Goal: Transaction & Acquisition: Purchase product/service

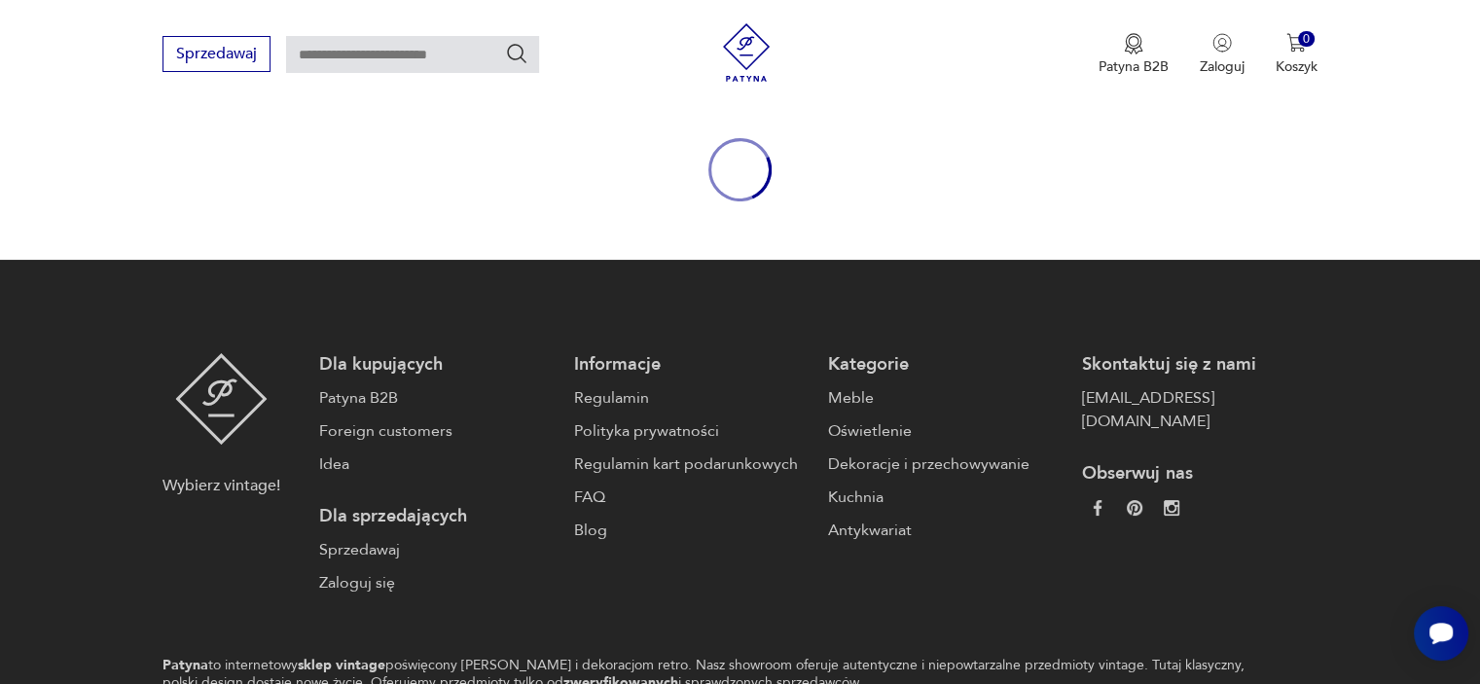
click at [743, 67] on img at bounding box center [746, 52] width 58 height 58
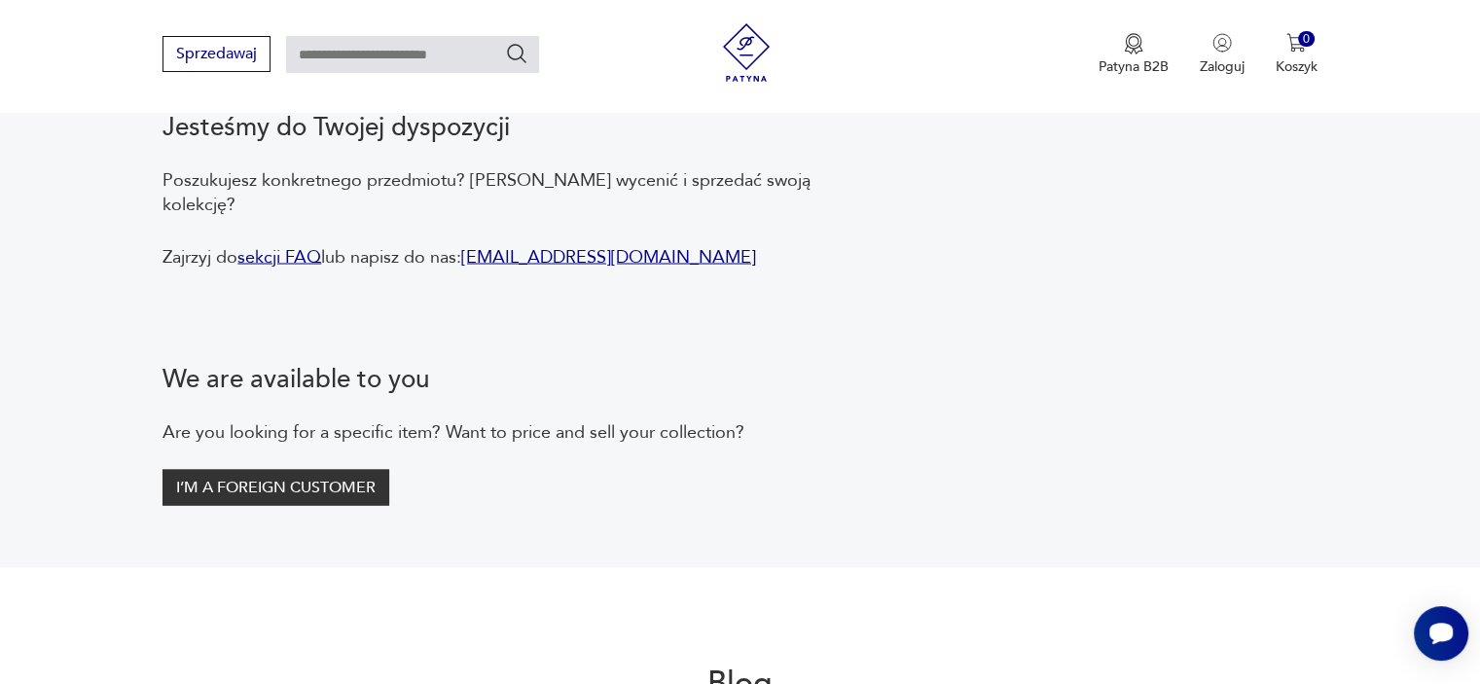
scroll to position [3892, 0]
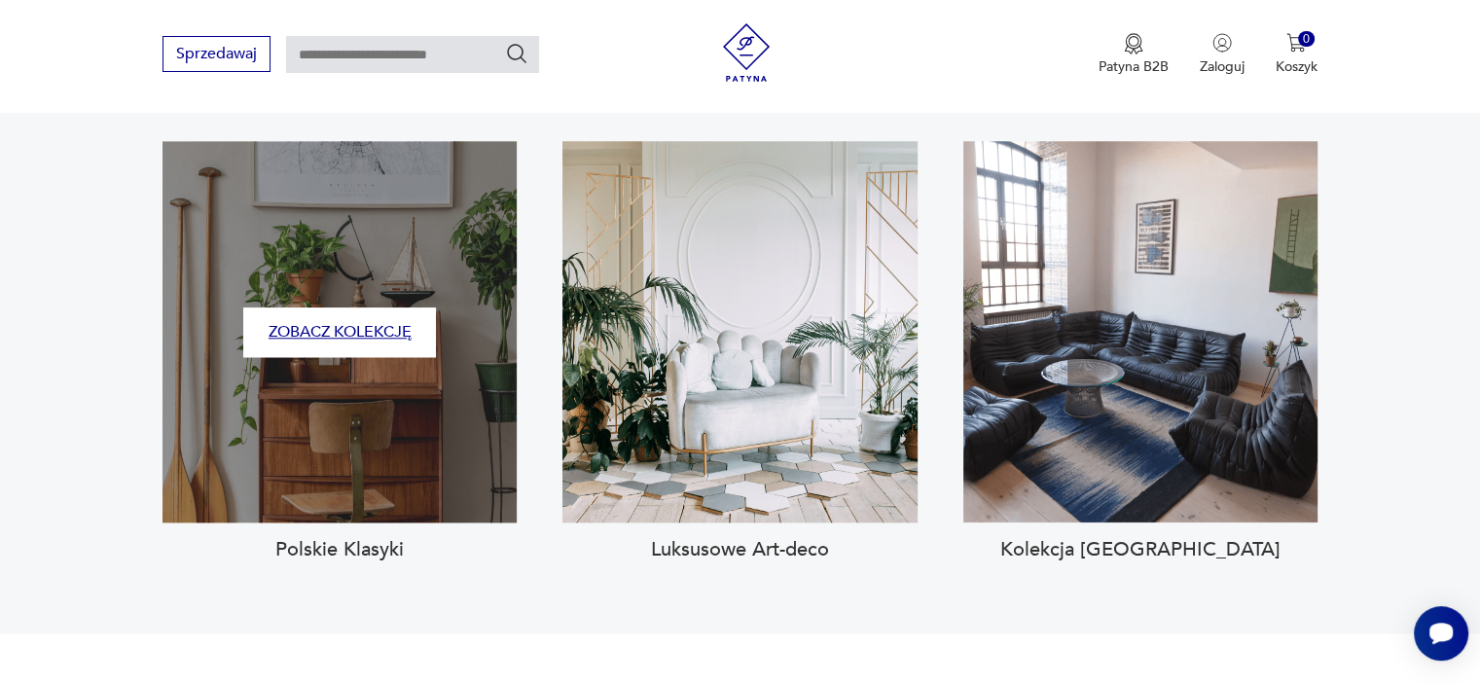
click at [403, 310] on button "Zobacz kolekcję" at bounding box center [339, 332] width 193 height 50
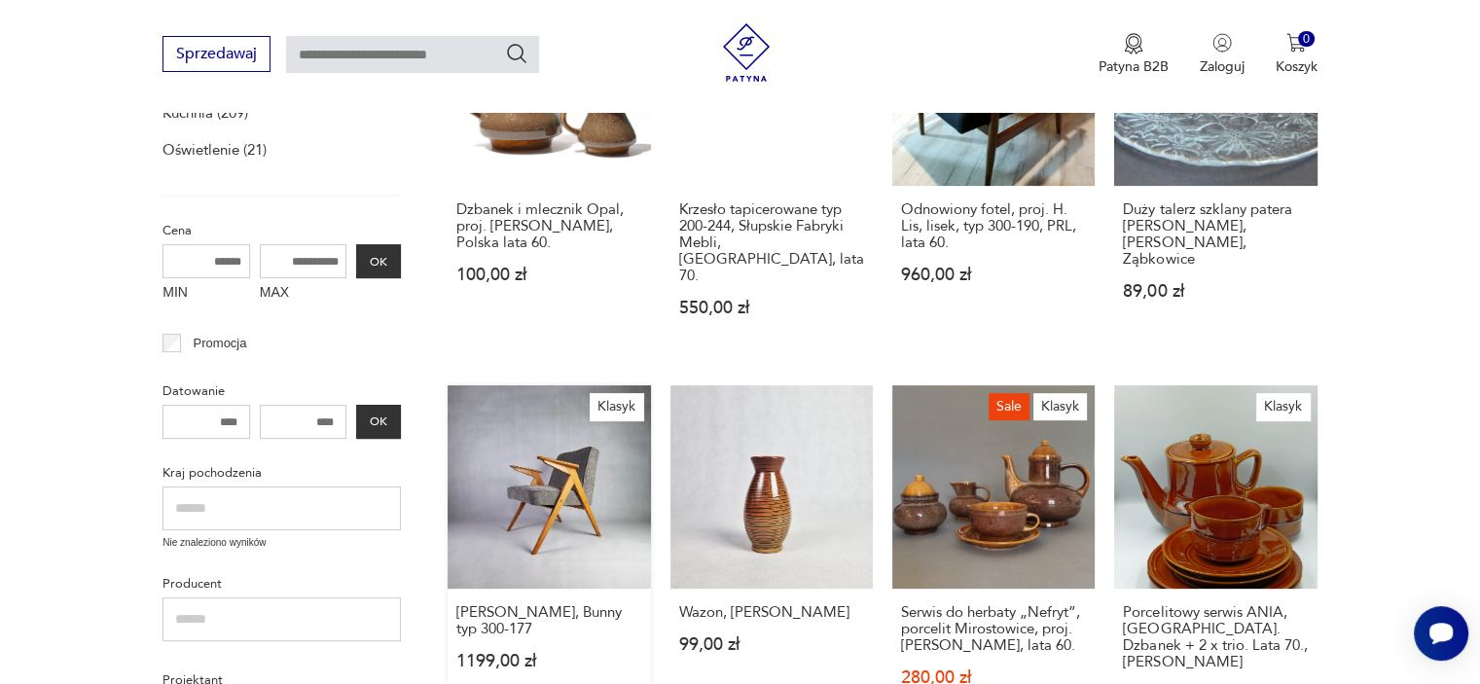
scroll to position [657, 0]
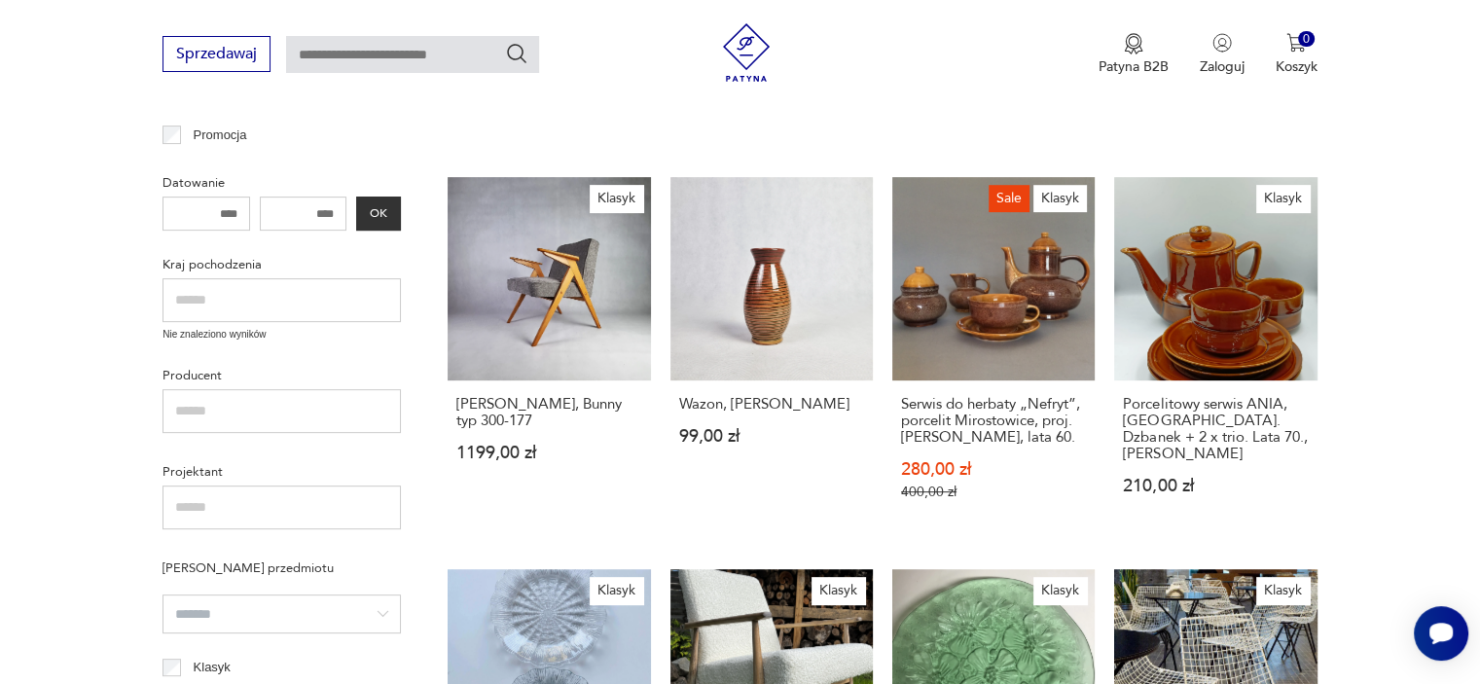
click at [323, 488] on input "text" at bounding box center [281, 508] width 238 height 44
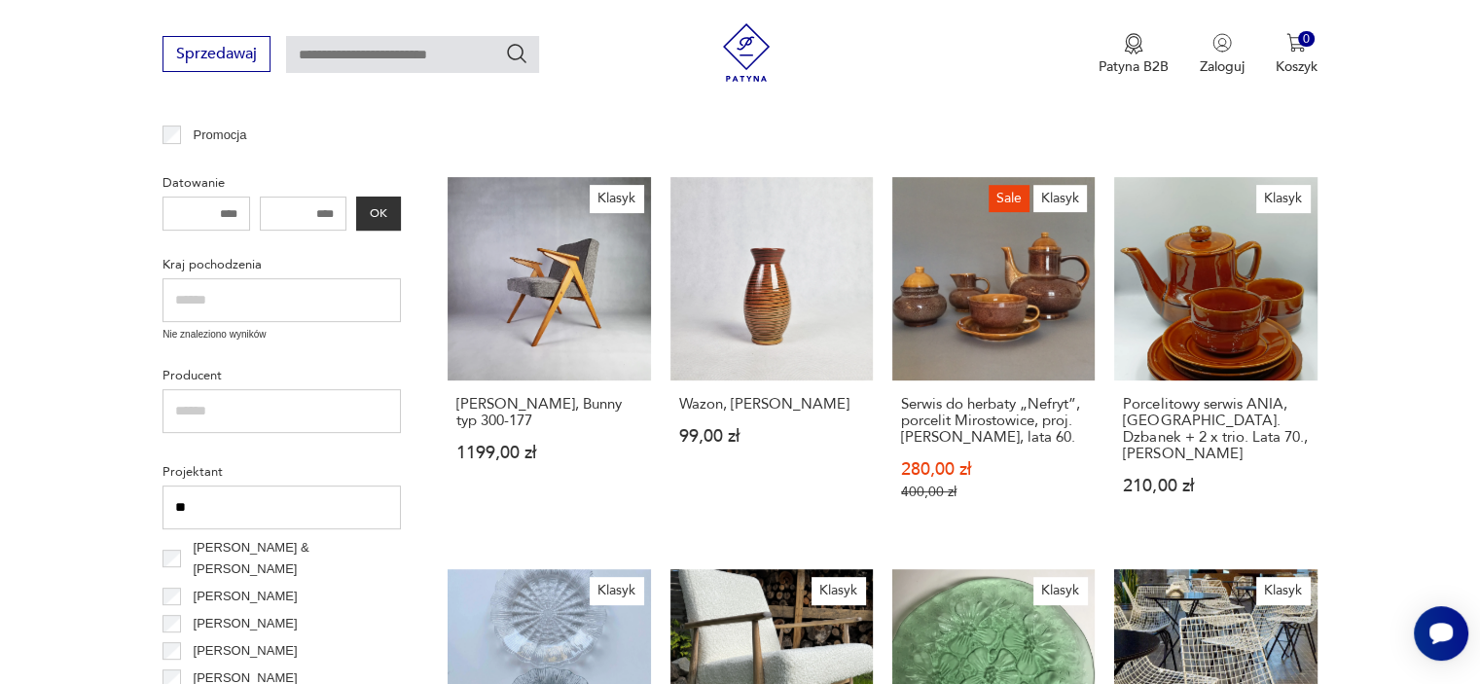
type input "*"
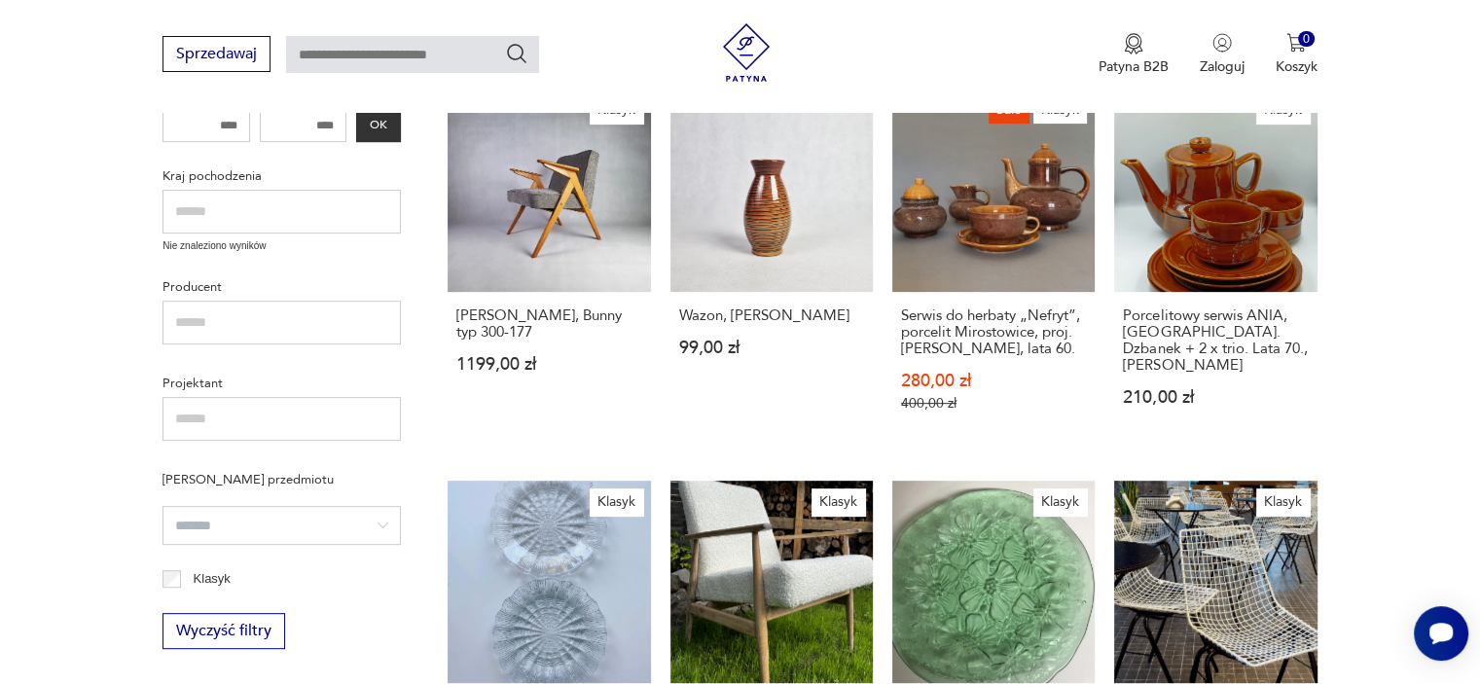
scroll to position [851, 0]
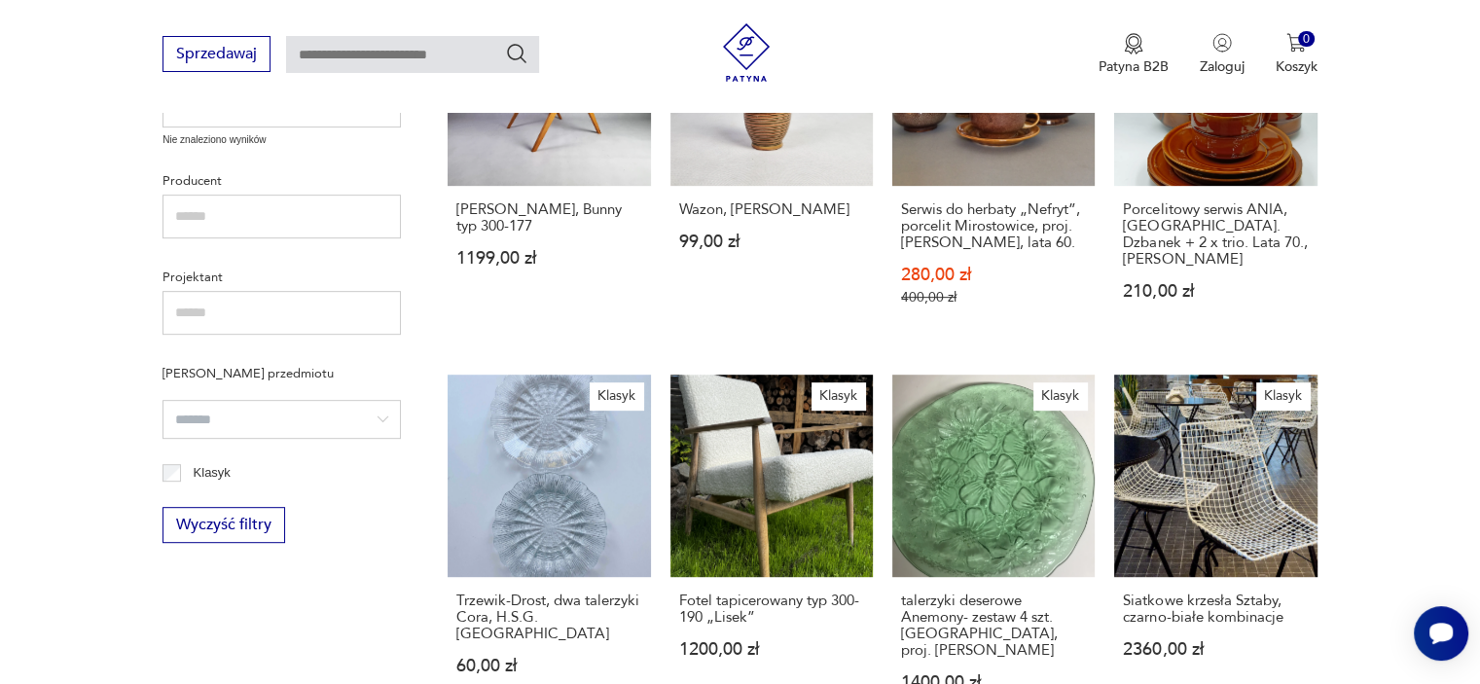
click at [229, 443] on div "Filtruj produkty Meble (160) Antykwariat (3) Dekoracje (233) Kuchnia (209) Oświ…" at bounding box center [281, 33] width 238 height 1019
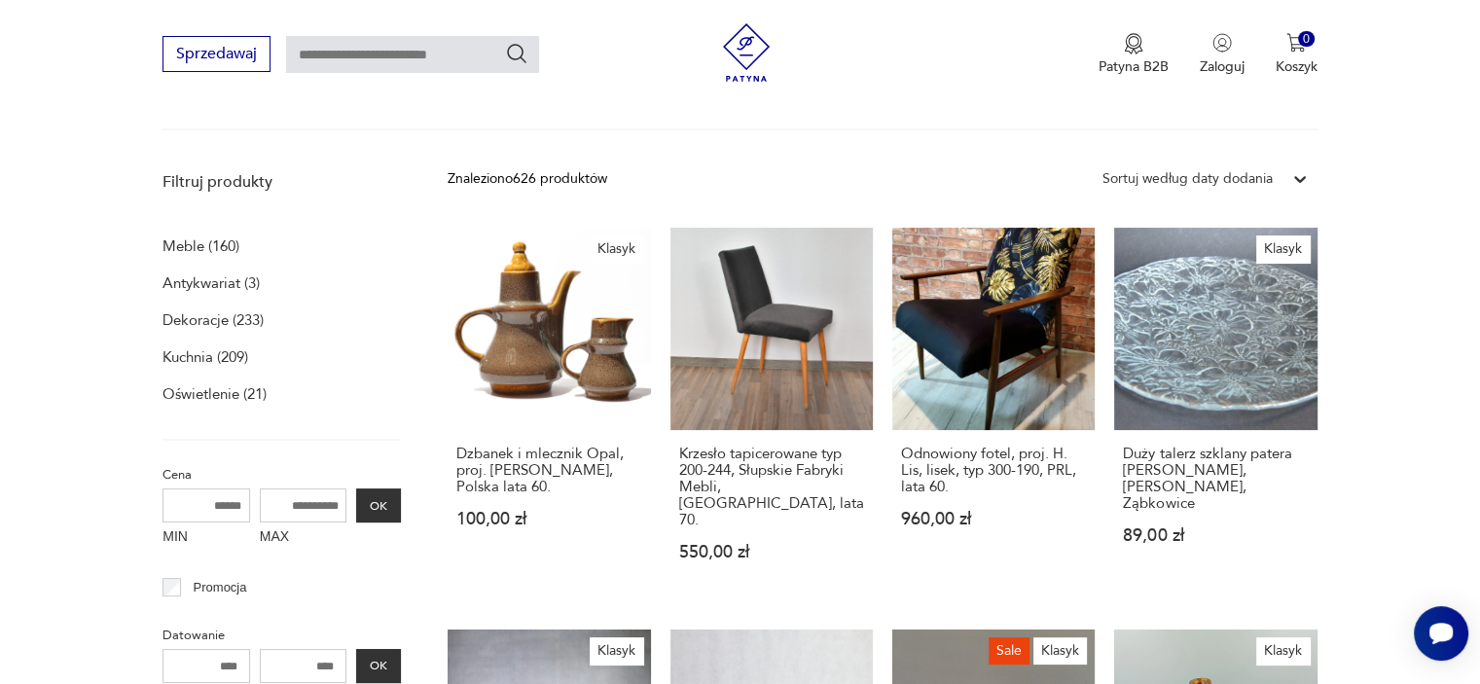
scroll to position [170, 0]
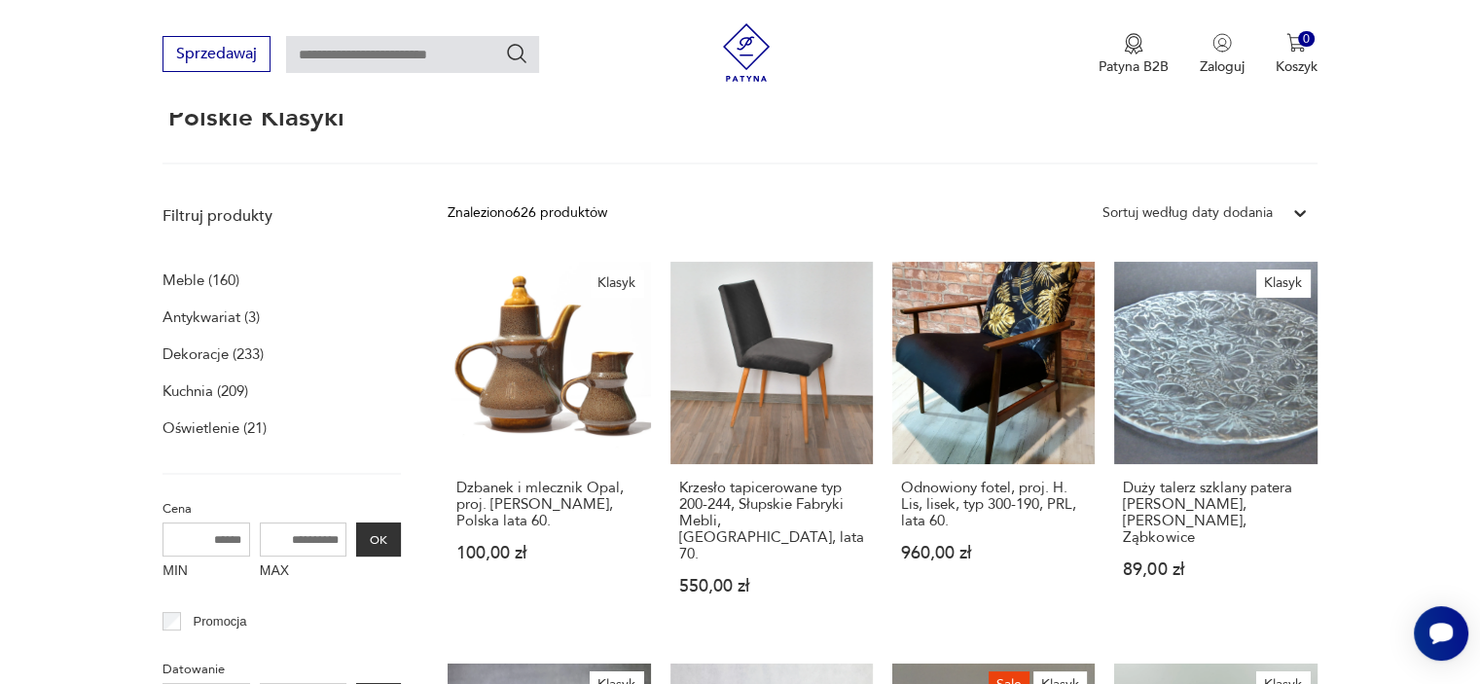
click at [194, 283] on p "Meble (160)" at bounding box center [200, 280] width 77 height 27
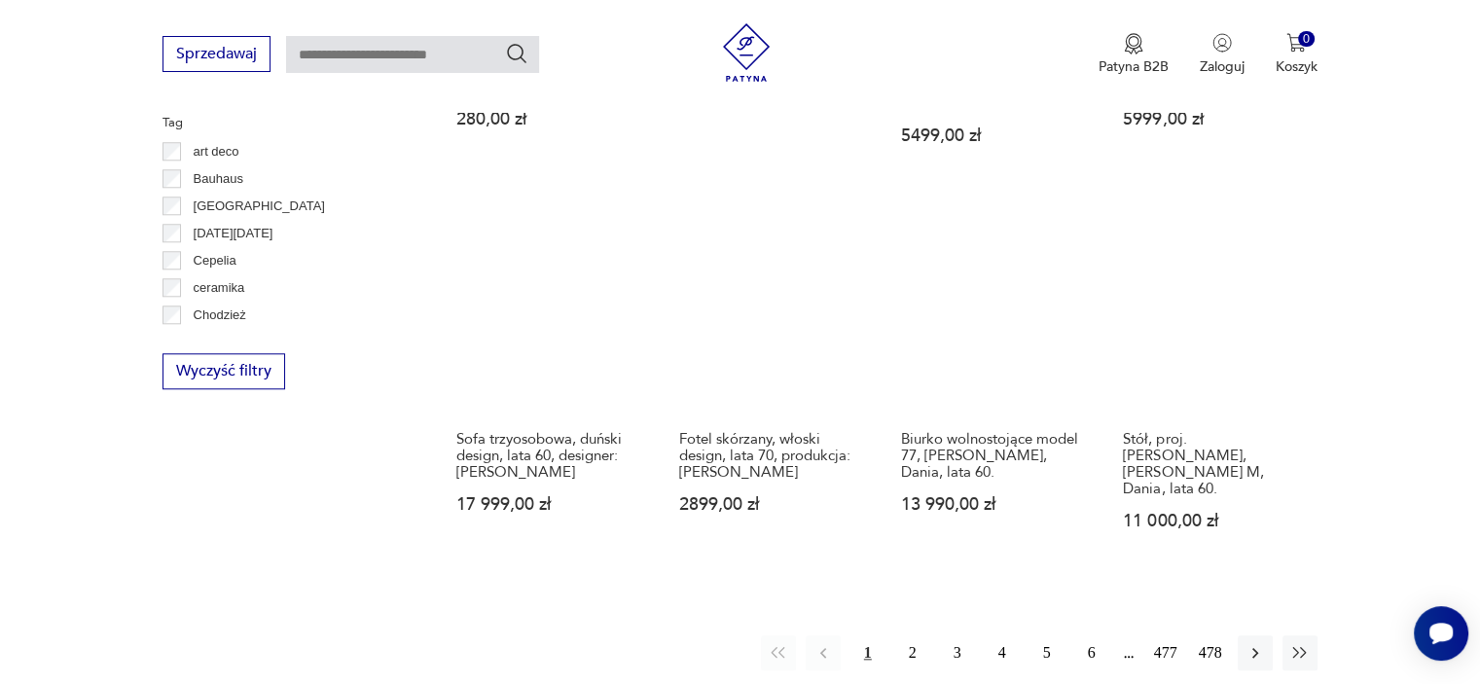
scroll to position [1887, 0]
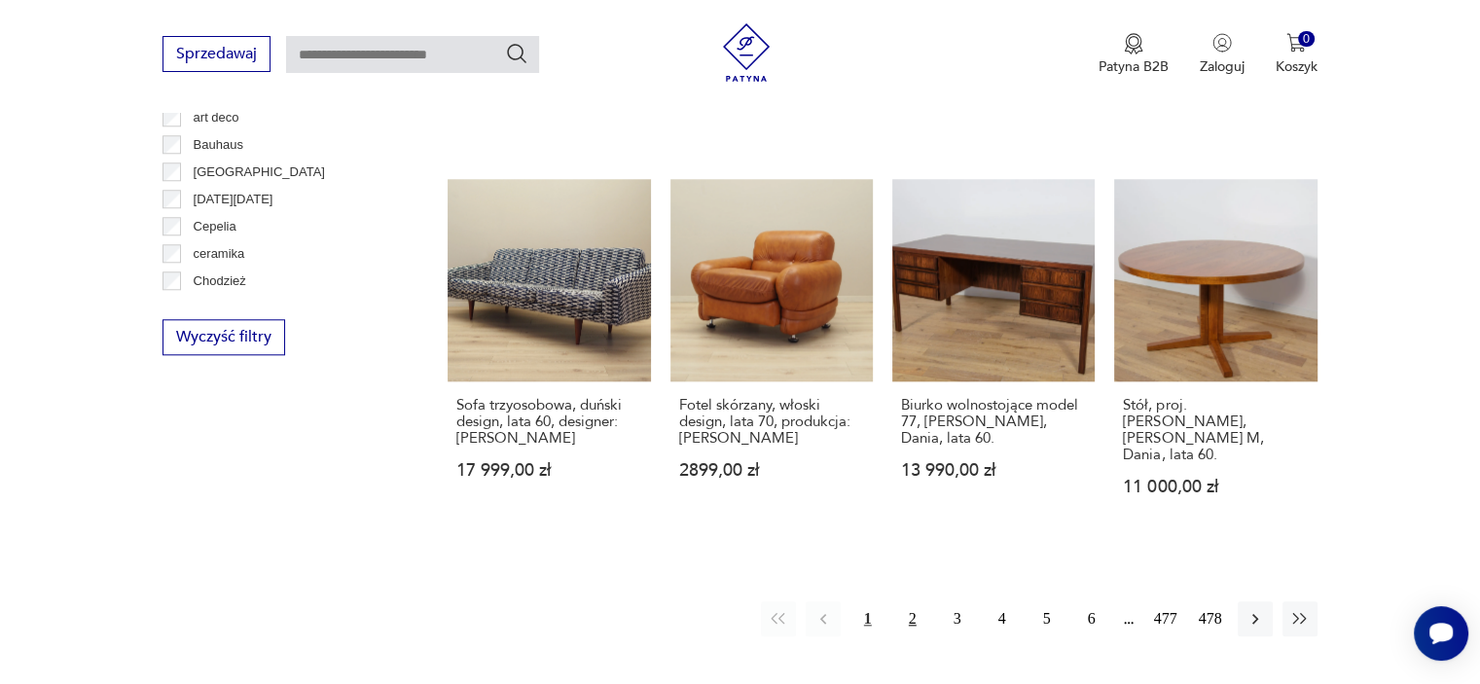
click at [903, 601] on button "2" at bounding box center [912, 618] width 35 height 35
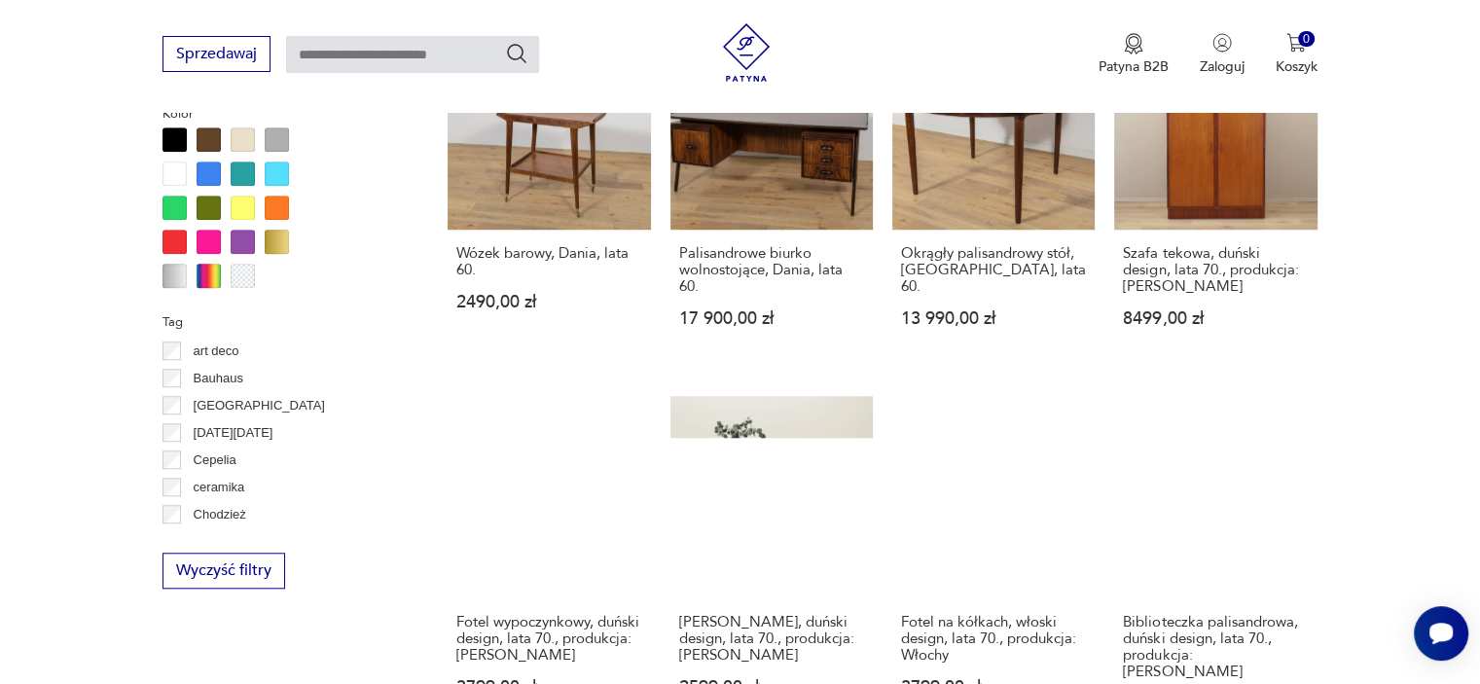
scroll to position [1878, 0]
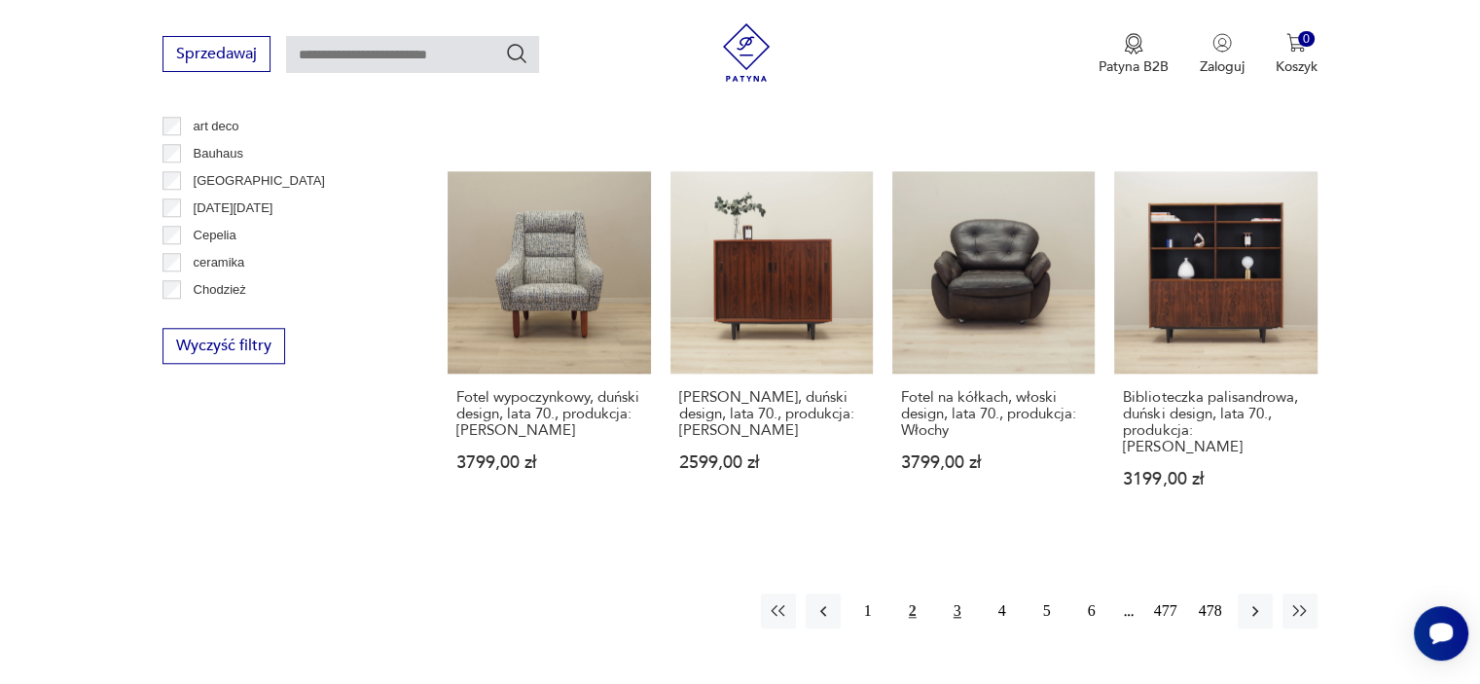
click at [960, 594] on button "3" at bounding box center [957, 611] width 35 height 35
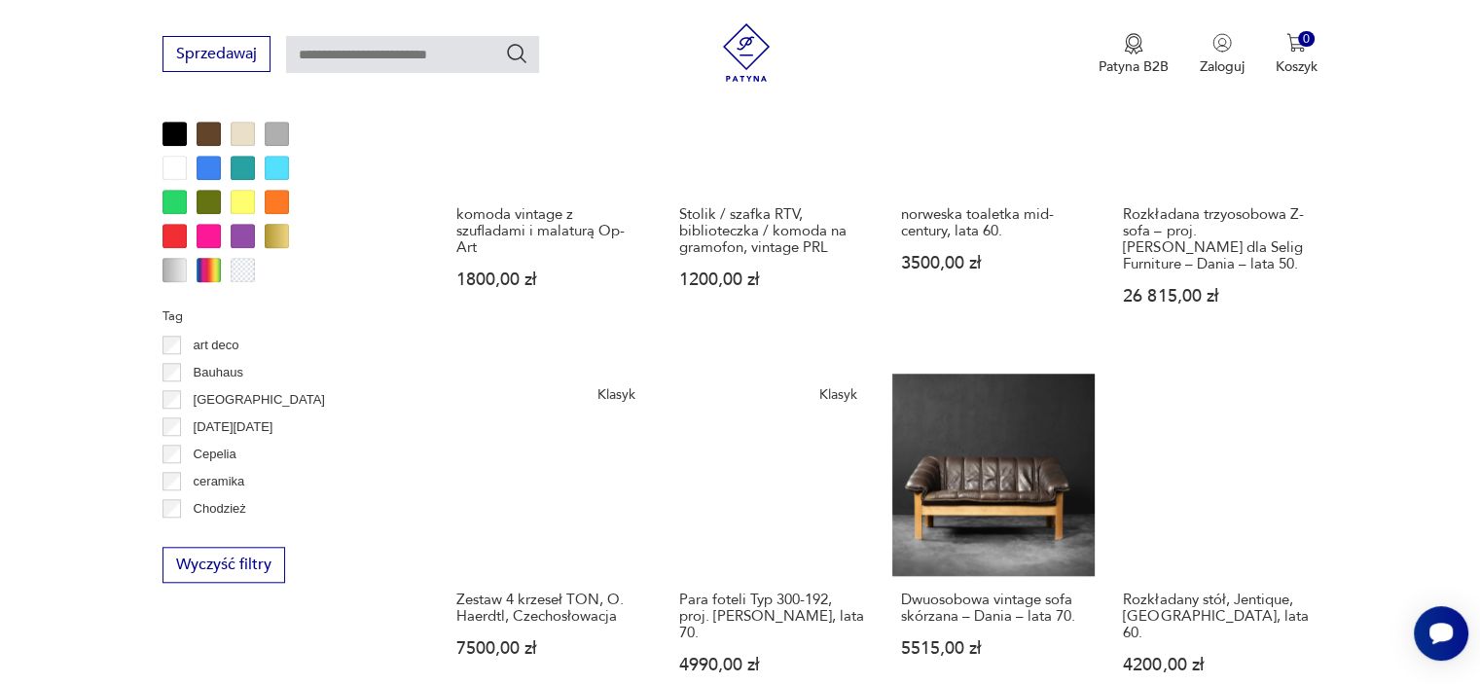
scroll to position [1781, 0]
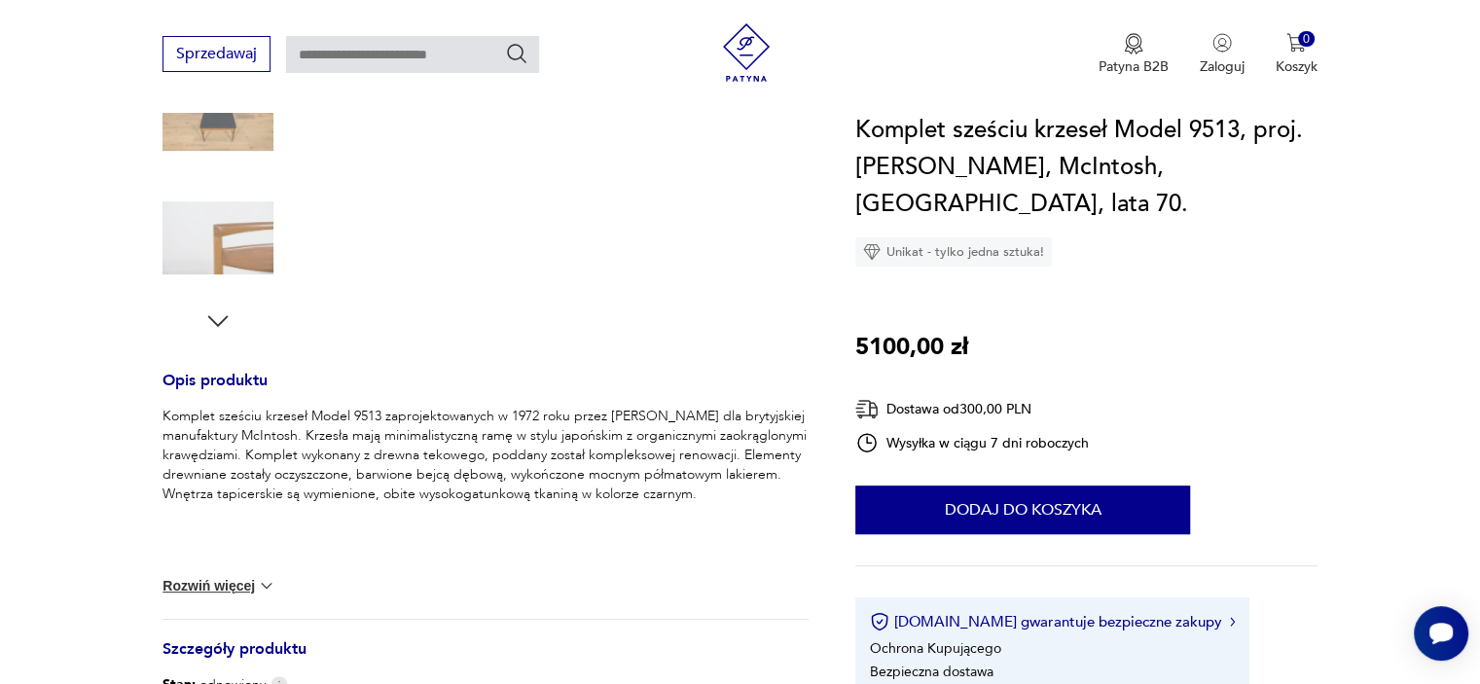
scroll to position [584, 0]
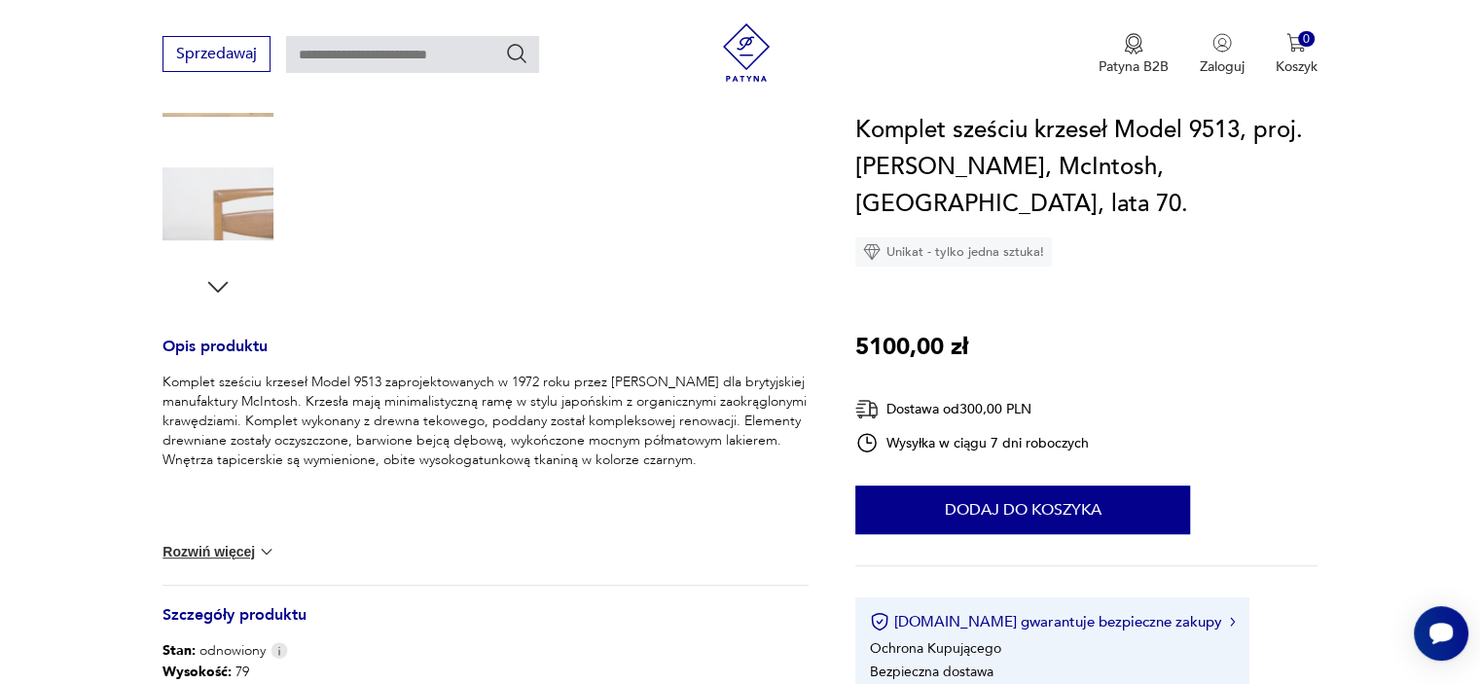
click at [230, 535] on div "Komplet sześciu krzeseł Model 9513 zaprojektowanych w 1972 roku przez Toma Robe…" at bounding box center [485, 479] width 646 height 212
click at [219, 557] on button "Rozwiń więcej" at bounding box center [218, 551] width 113 height 19
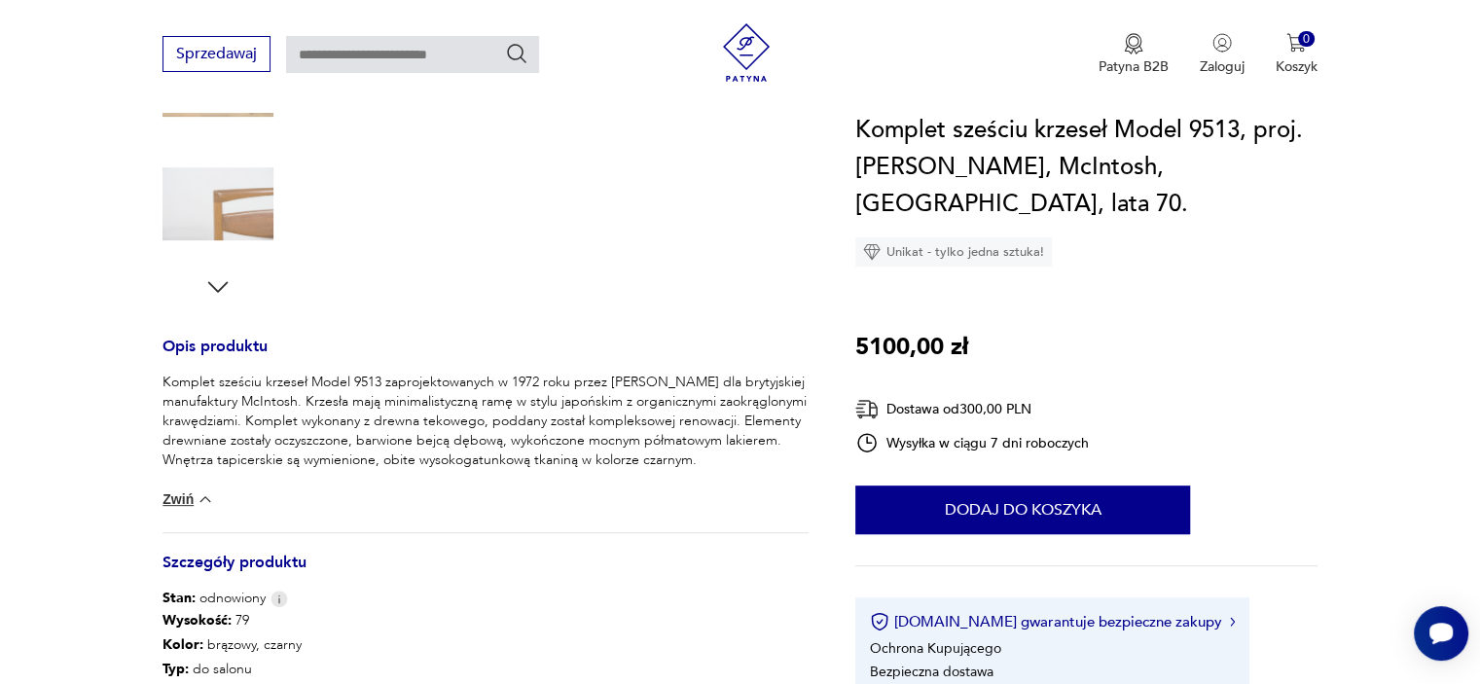
scroll to position [778, 0]
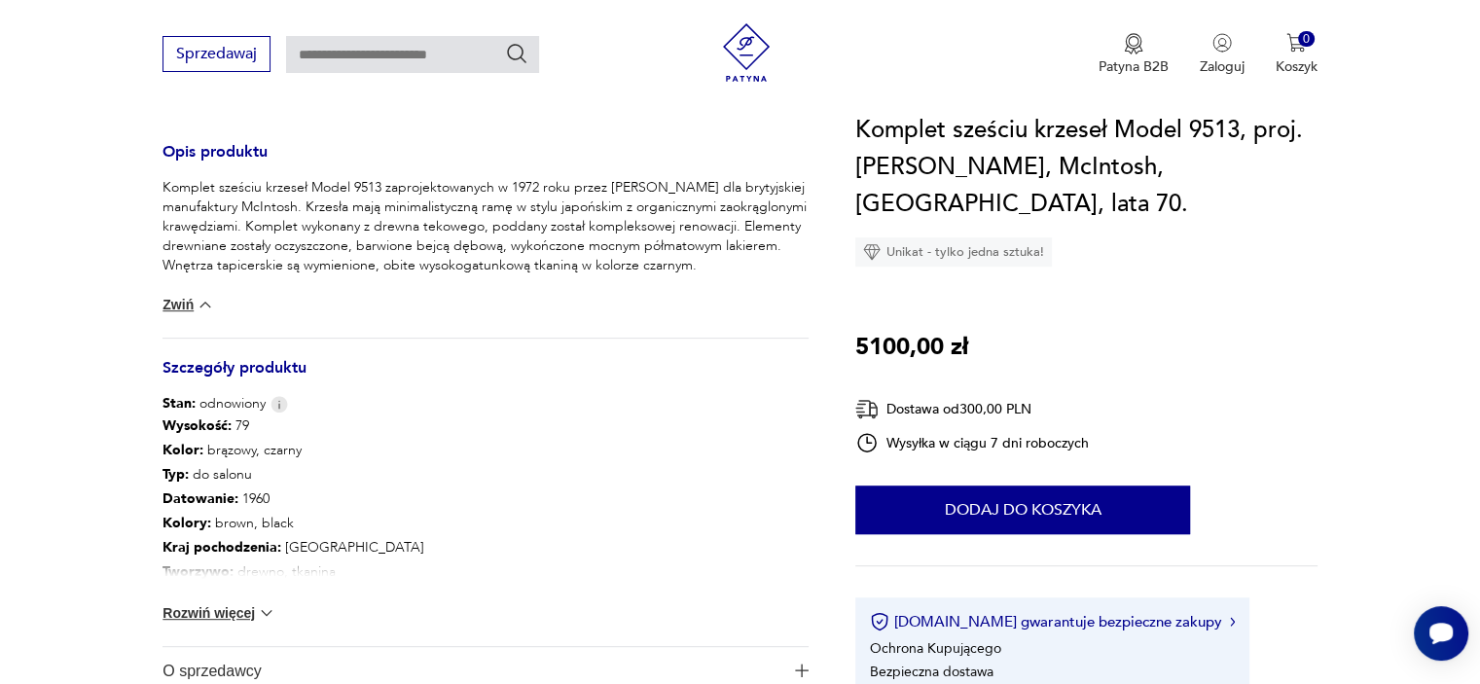
click at [214, 595] on div "Wysokość : 79 Kolor: brązowy, czarny Typ : do salonu Datowanie : 1960 Kolory : …" at bounding box center [485, 530] width 646 height 233
click at [206, 613] on button "Rozwiń więcej" at bounding box center [218, 612] width 113 height 19
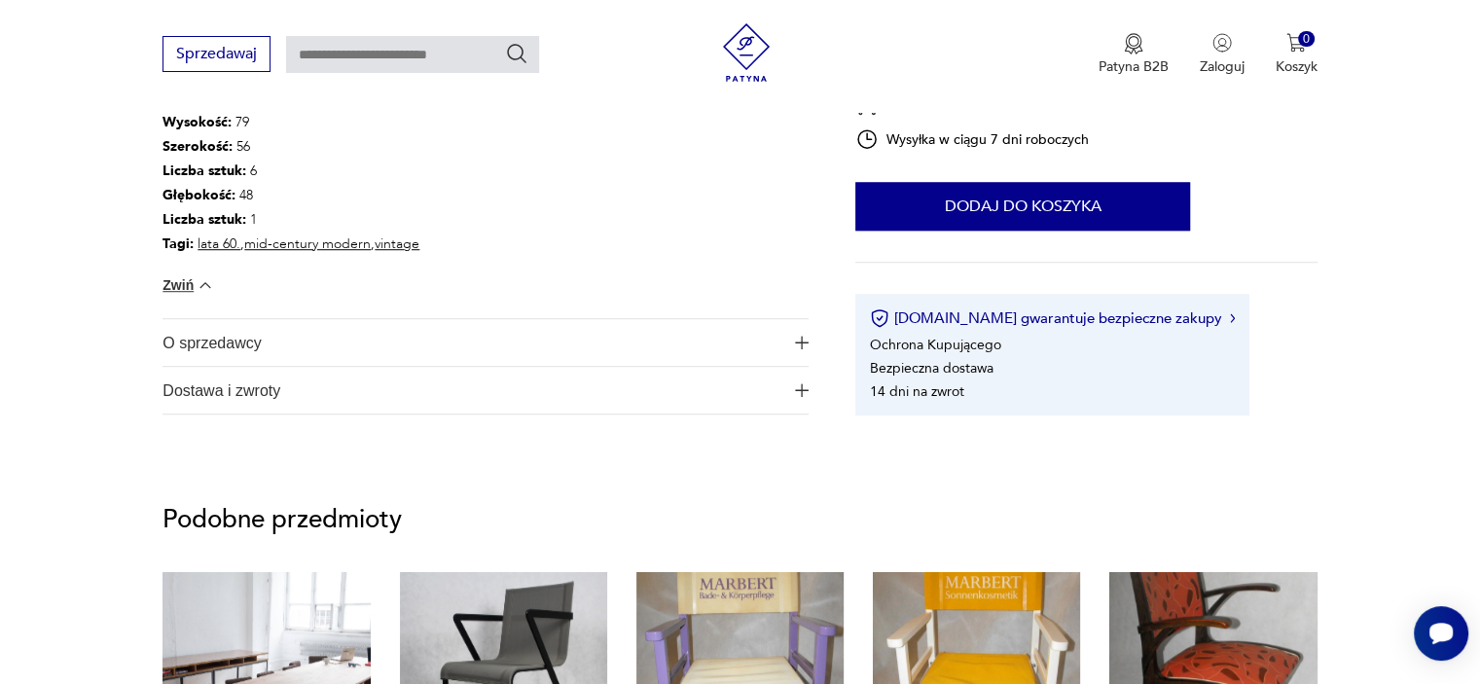
scroll to position [1557, 0]
